Goal: Task Accomplishment & Management: Complete application form

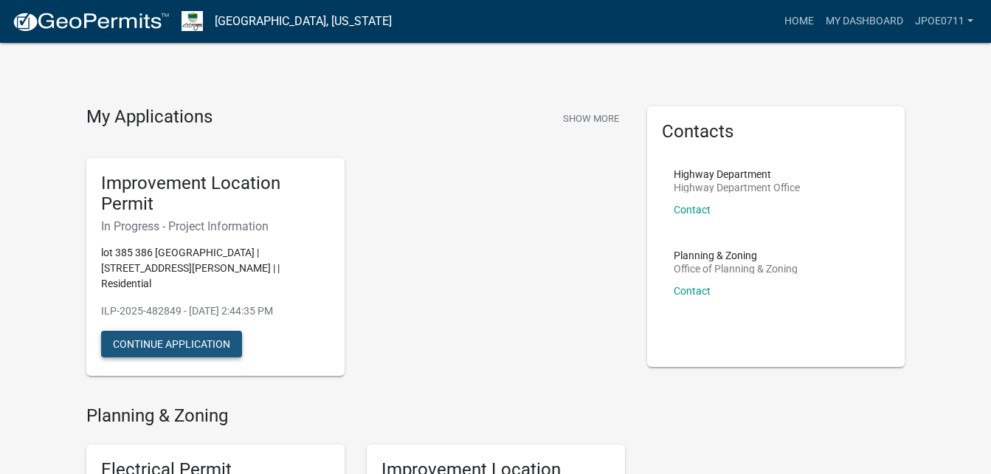
click at [190, 331] on button "Continue Application" at bounding box center [171, 344] width 141 height 27
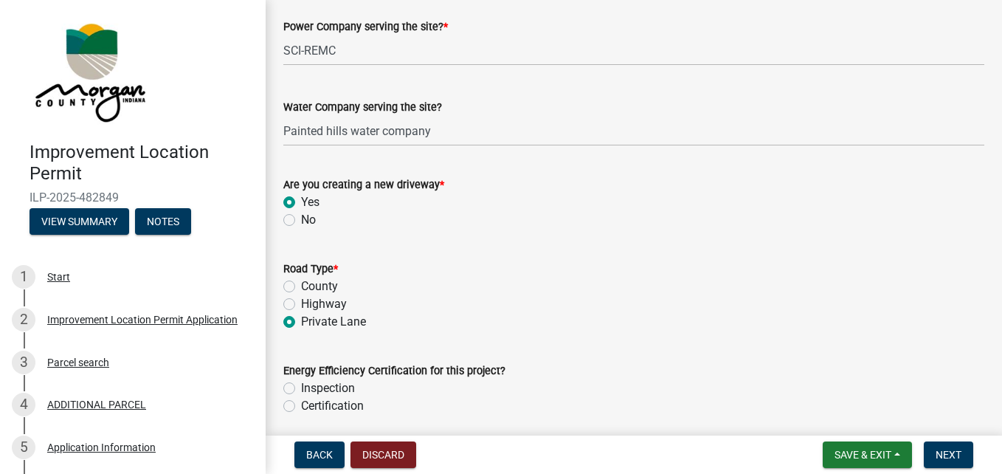
scroll to position [1845, 0]
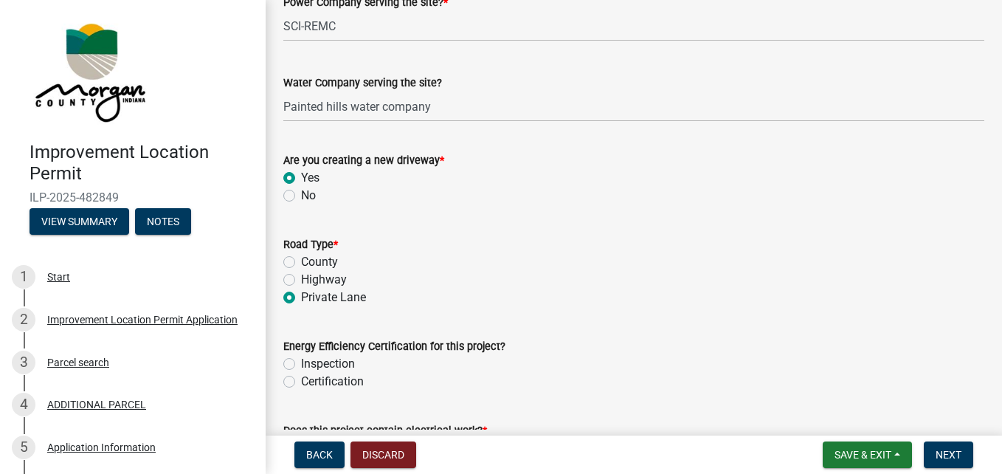
click at [301, 177] on label "Yes" at bounding box center [310, 178] width 18 height 18
click at [301, 177] on input "Yes" at bounding box center [306, 174] width 10 height 10
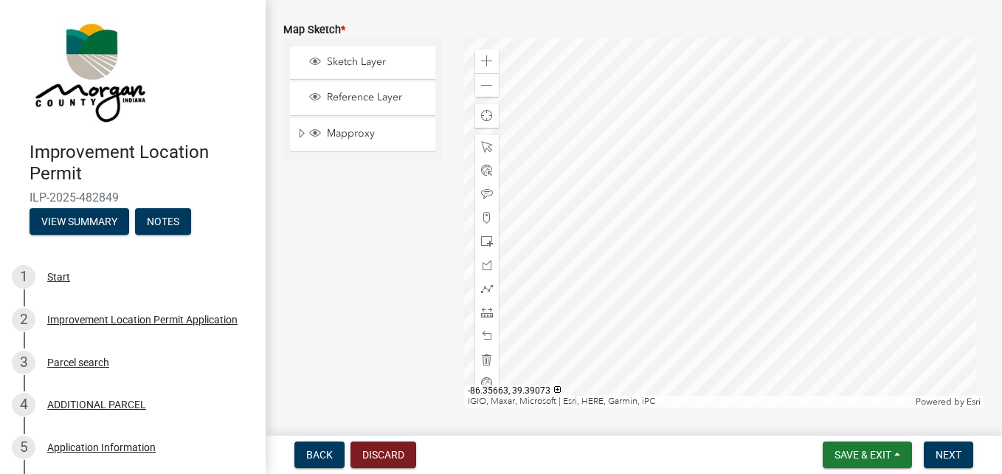
scroll to position [3247, 0]
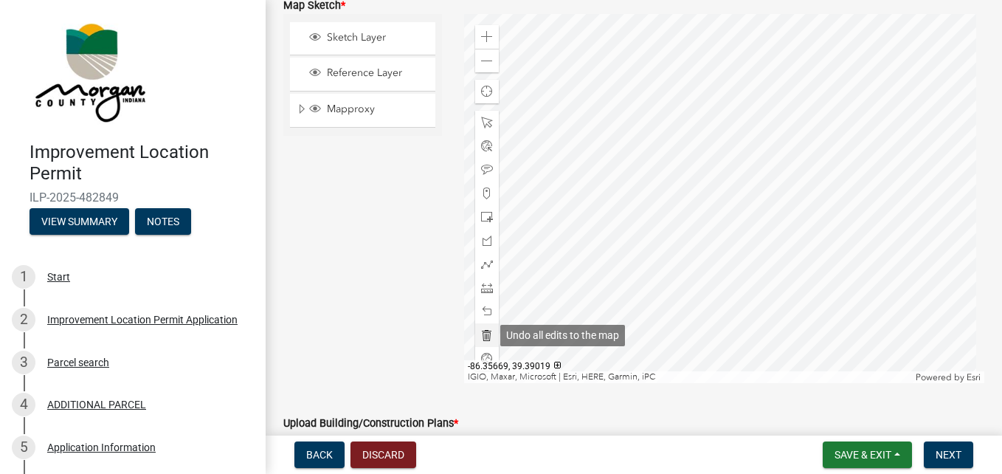
click at [484, 334] on span at bounding box center [487, 335] width 12 height 12
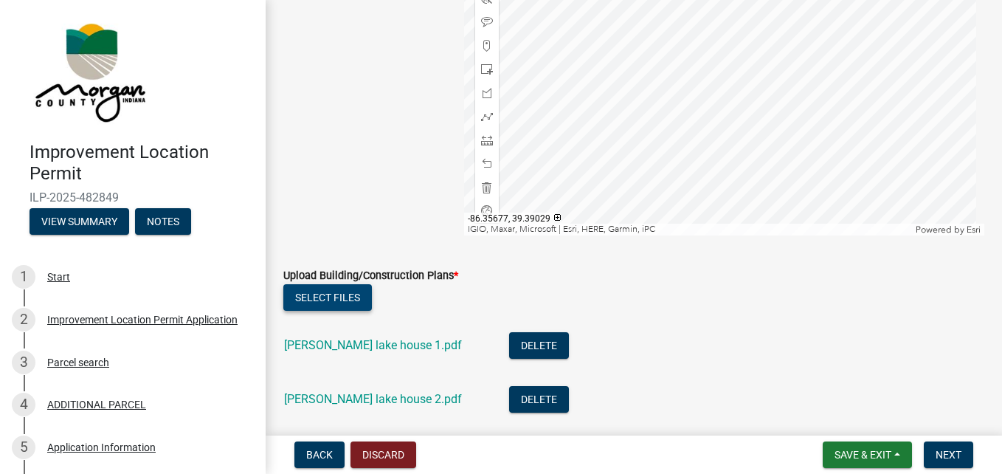
scroll to position [3468, 0]
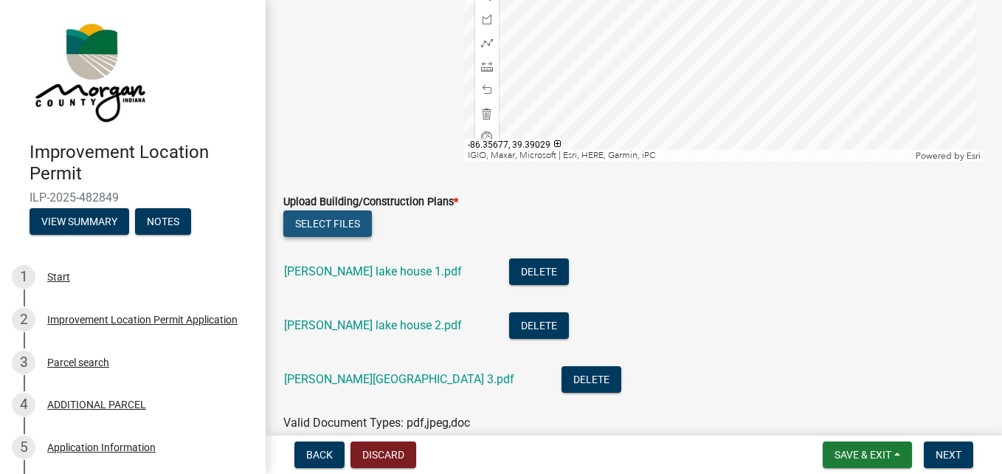
click at [308, 215] on button "Select files" at bounding box center [327, 223] width 89 height 27
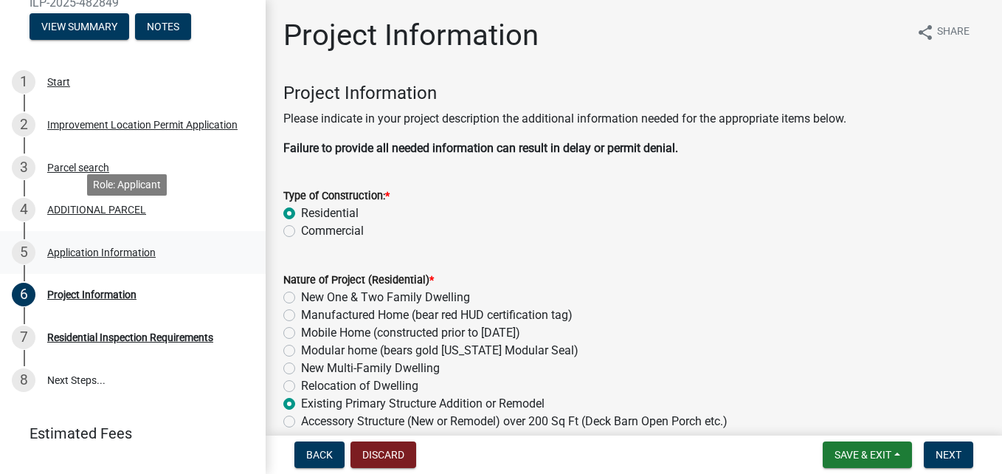
scroll to position [221, 0]
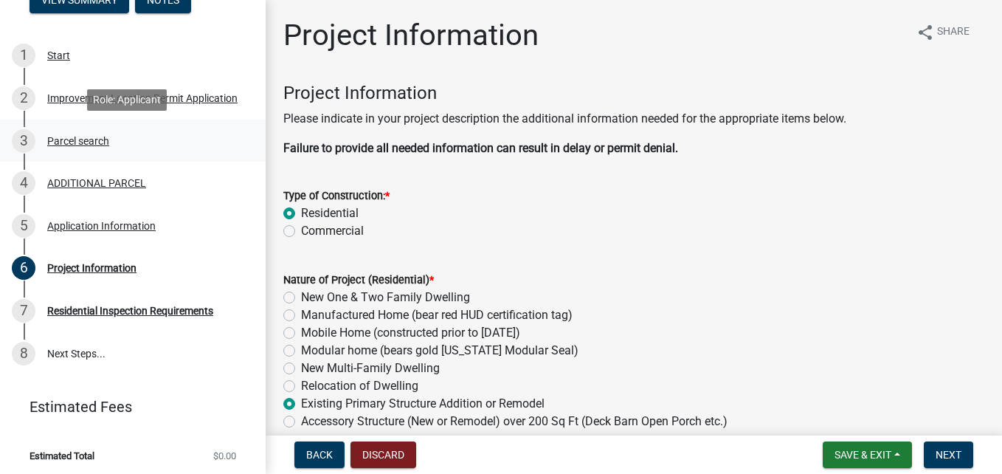
click at [83, 142] on div "Parcel search" at bounding box center [78, 141] width 62 height 10
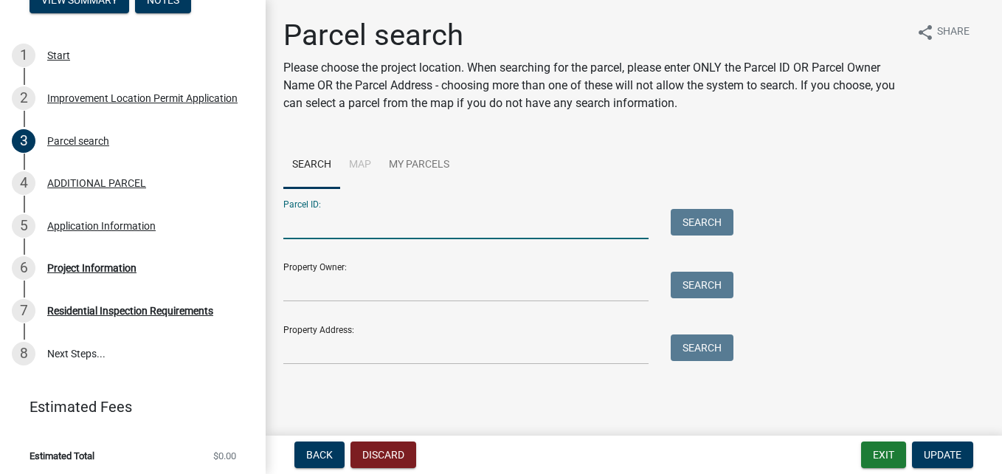
click at [322, 224] on input "Parcel ID:" at bounding box center [465, 224] width 365 height 30
type input "[PHONE_NUMBER]=016.000=012"
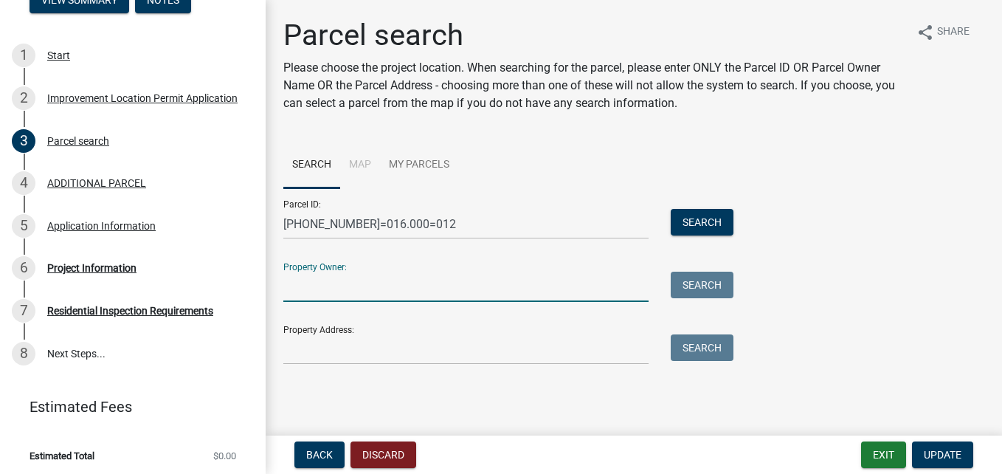
click at [331, 278] on input "Property Owner:" at bounding box center [465, 287] width 365 height 30
type input "[PERSON_NAME]"
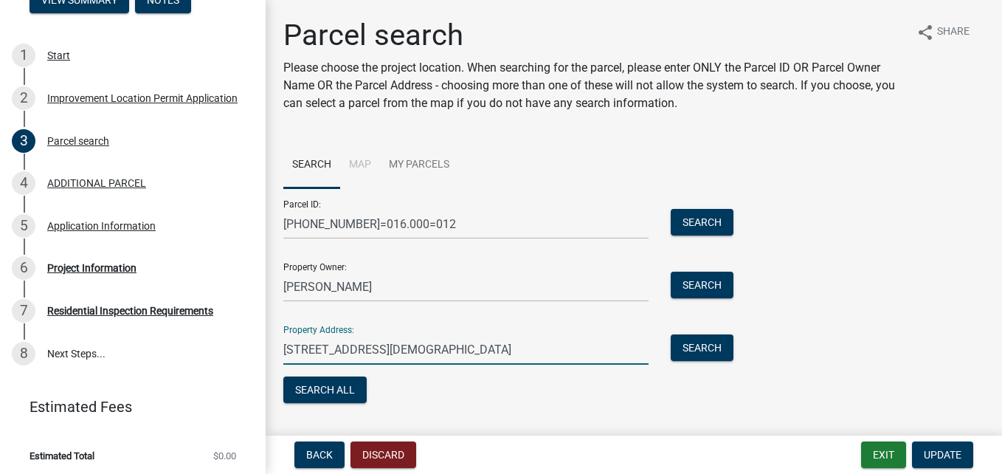
click at [285, 347] on input "[STREET_ADDRESS][DEMOGRAPHIC_DATA]" at bounding box center [465, 349] width 365 height 30
type input "t"
click at [288, 342] on input "2591" at bounding box center [465, 349] width 365 height 30
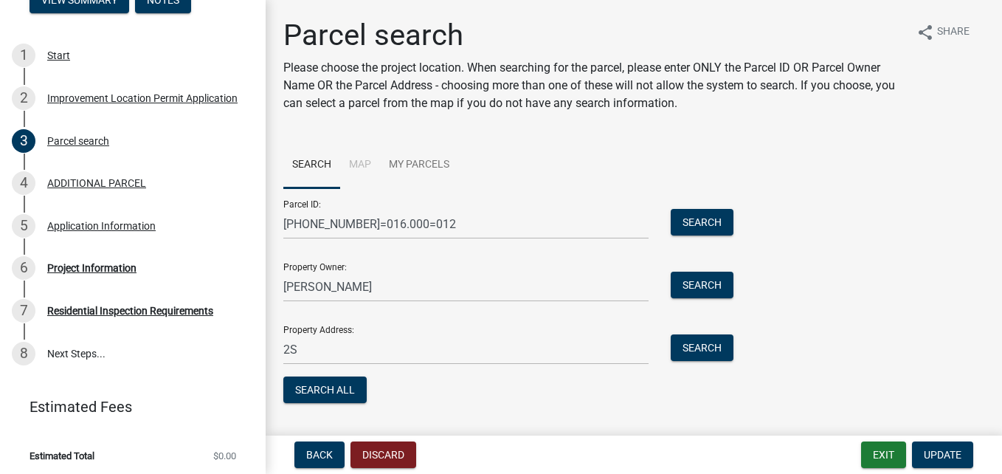
click at [283, 345] on div "2S" at bounding box center [465, 349] width 387 height 30
click at [286, 349] on input "2S" at bounding box center [465, 349] width 365 height 30
type input "S"
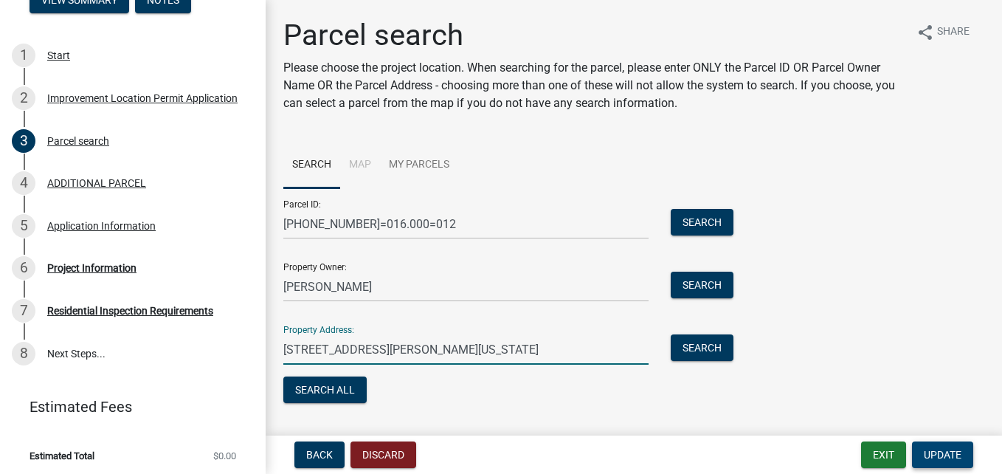
type input "[STREET_ADDRESS][PERSON_NAME][US_STATE]"
click at [924, 450] on span "Update" at bounding box center [943, 455] width 38 height 12
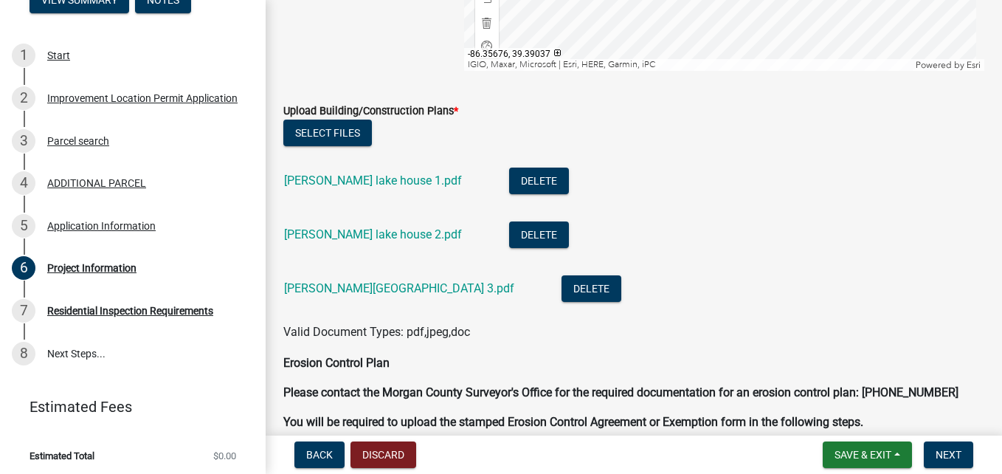
scroll to position [3542, 0]
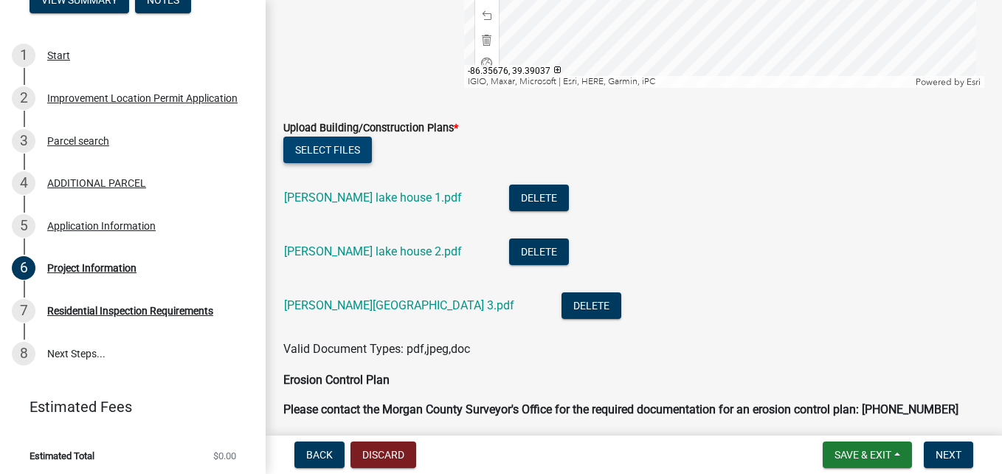
click at [325, 148] on button "Select files" at bounding box center [327, 150] width 89 height 27
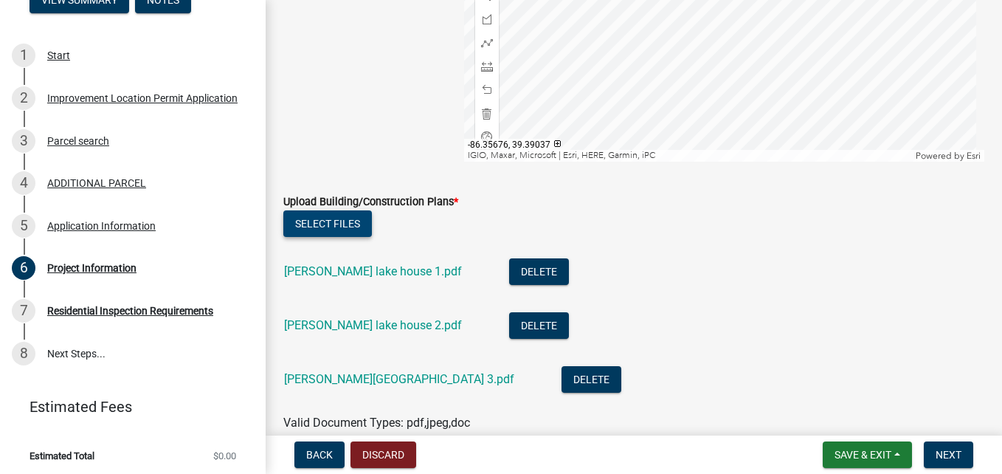
click at [328, 221] on button "Select files" at bounding box center [327, 223] width 89 height 27
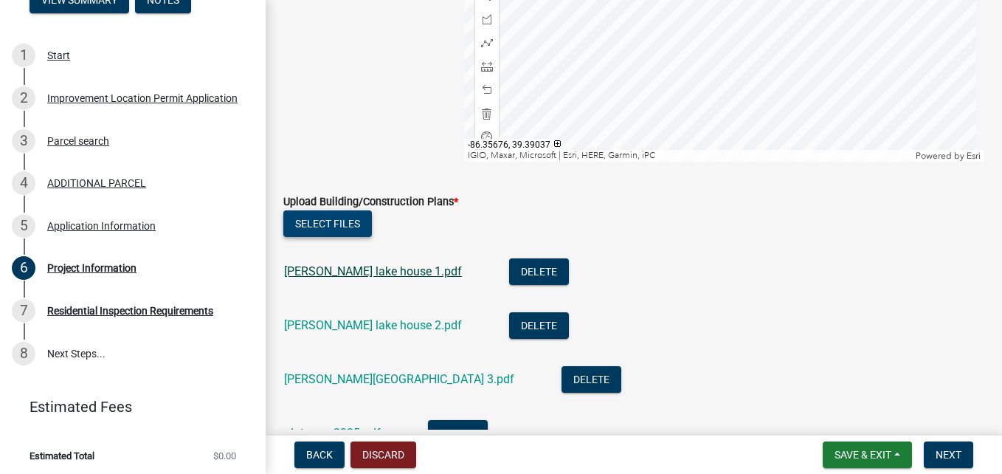
scroll to position [3542, 0]
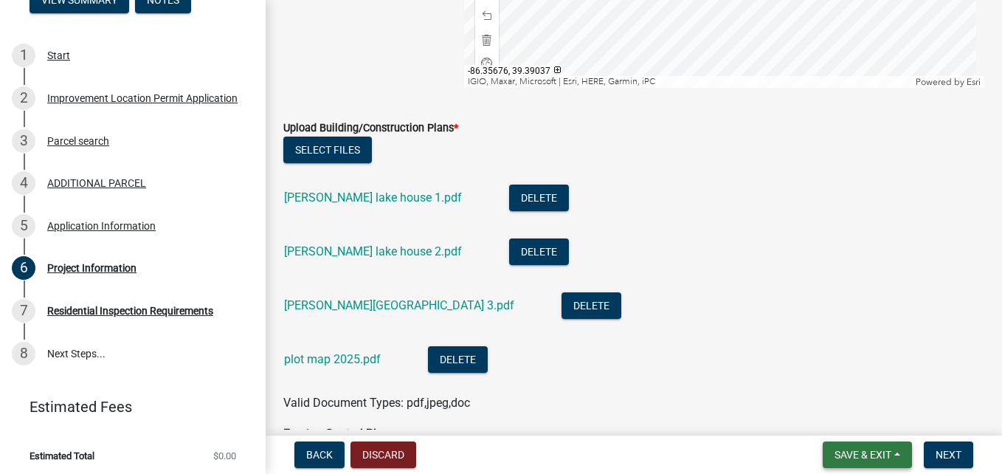
click at [867, 455] on span "Save & Exit" at bounding box center [863, 455] width 57 height 12
click at [835, 375] on button "Save" at bounding box center [853, 380] width 118 height 35
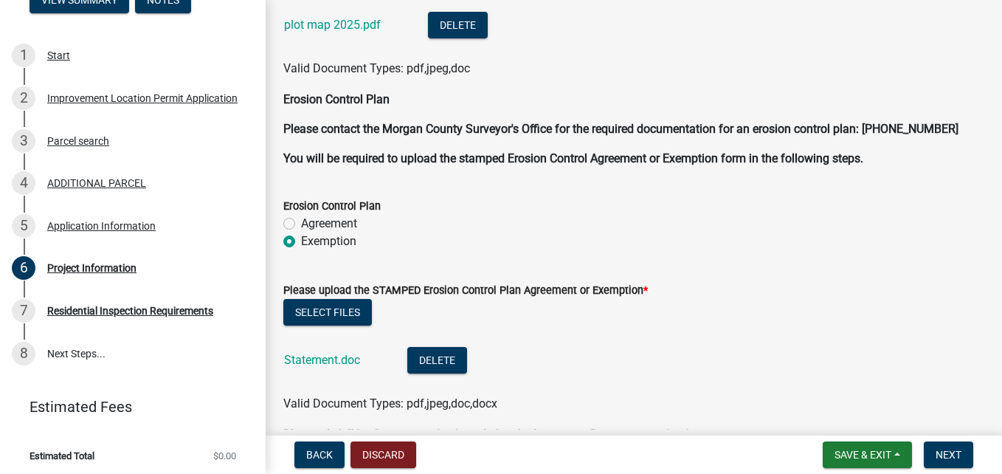
scroll to position [3911, 0]
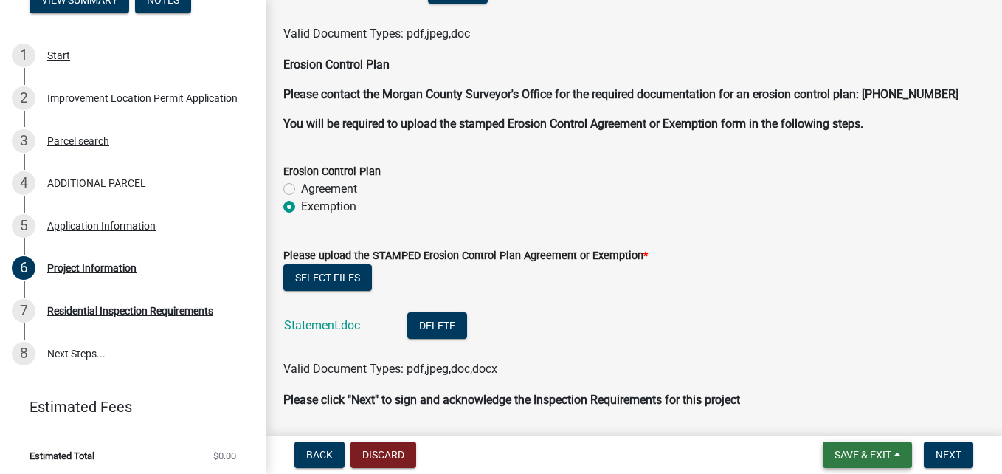
click at [853, 447] on button "Save & Exit" at bounding box center [867, 454] width 89 height 27
click at [825, 414] on button "Save & Exit" at bounding box center [853, 415] width 118 height 35
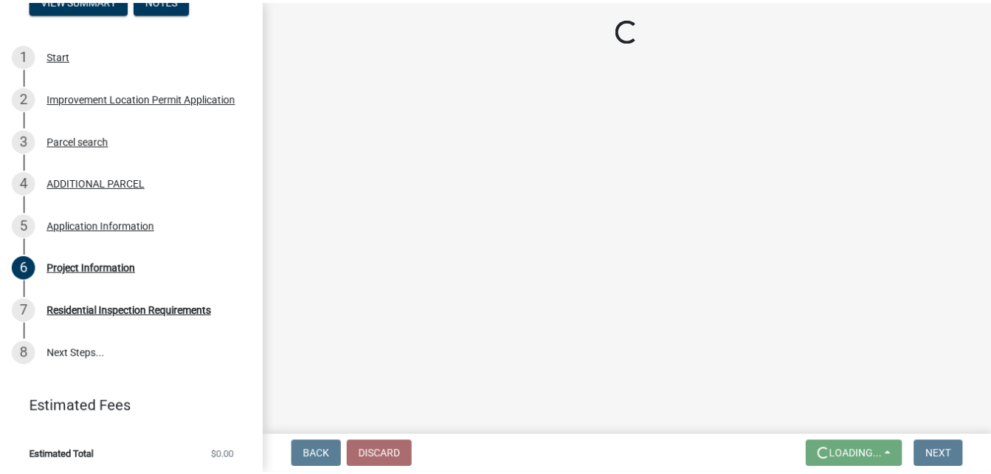
scroll to position [0, 0]
